Goal: Purchase product/service

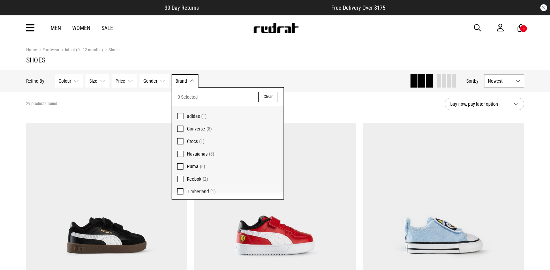
click at [184, 83] on span "Brand" at bounding box center [181, 81] width 12 height 6
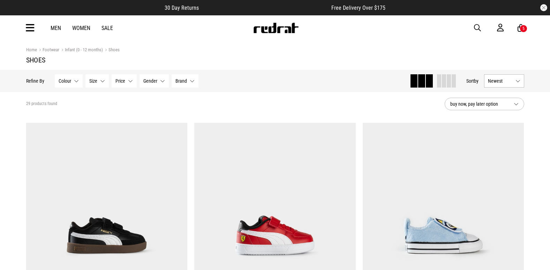
click at [188, 82] on button "Brand None selected" at bounding box center [185, 80] width 27 height 13
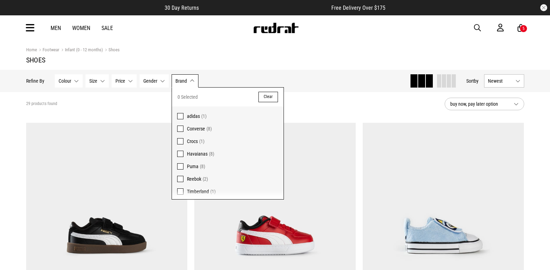
click at [192, 130] on span "Converse" at bounding box center [196, 129] width 18 height 6
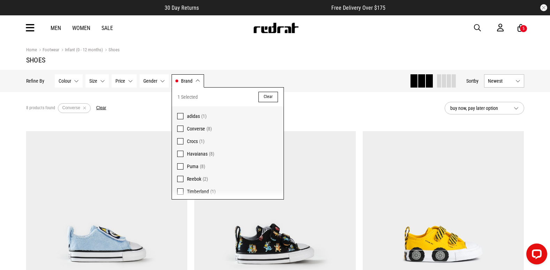
drag, startPoint x: 405, startPoint y: 108, endPoint x: 398, endPoint y: 110, distance: 7.8
click at [405, 108] on div "8 products found Active Filters Converse Clear" at bounding box center [232, 108] width 413 height 21
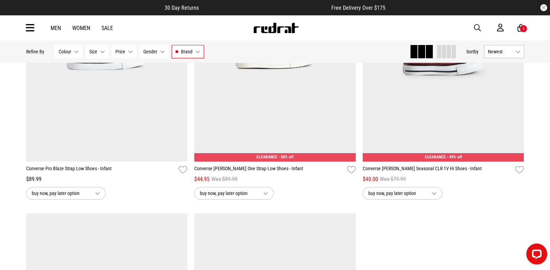
scroll to position [349, 0]
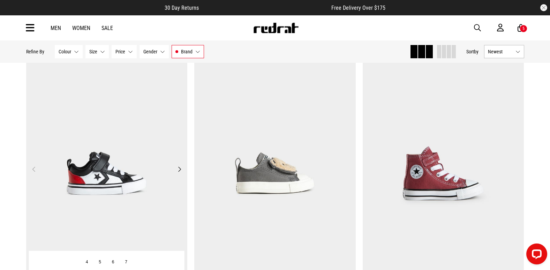
click at [132, 126] on img at bounding box center [107, 173] width 162 height 226
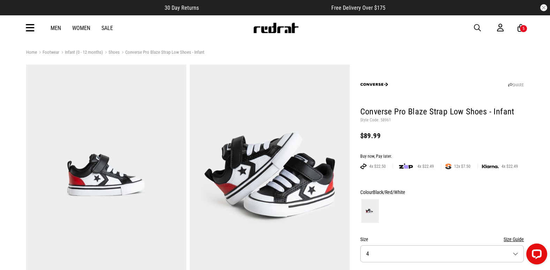
click at [474, 29] on span "button" at bounding box center [477, 28] width 7 height 8
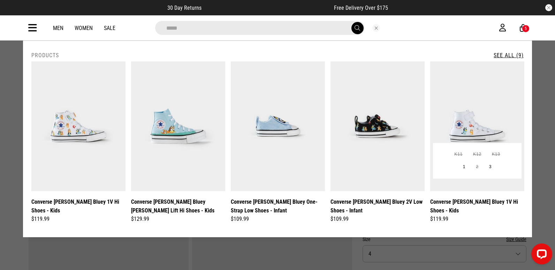
type input "*****"
click at [487, 122] on img at bounding box center [478, 126] width 94 height 130
